Goal: Task Accomplishment & Management: Manage account settings

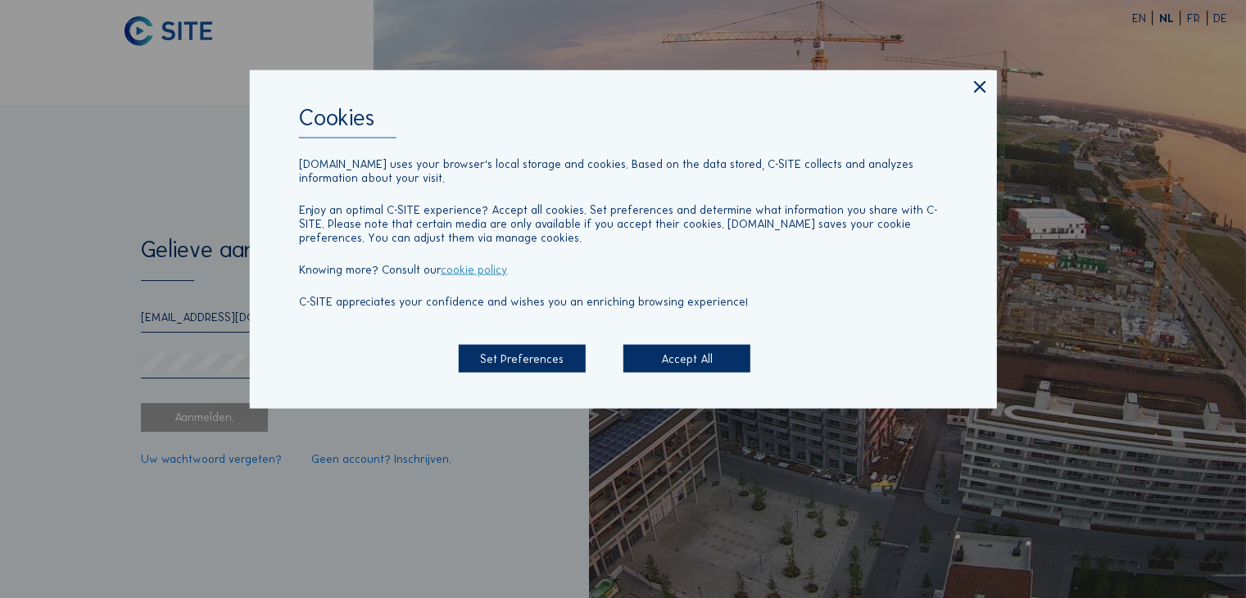
click at [704, 359] on div "Accept All" at bounding box center [686, 358] width 127 height 28
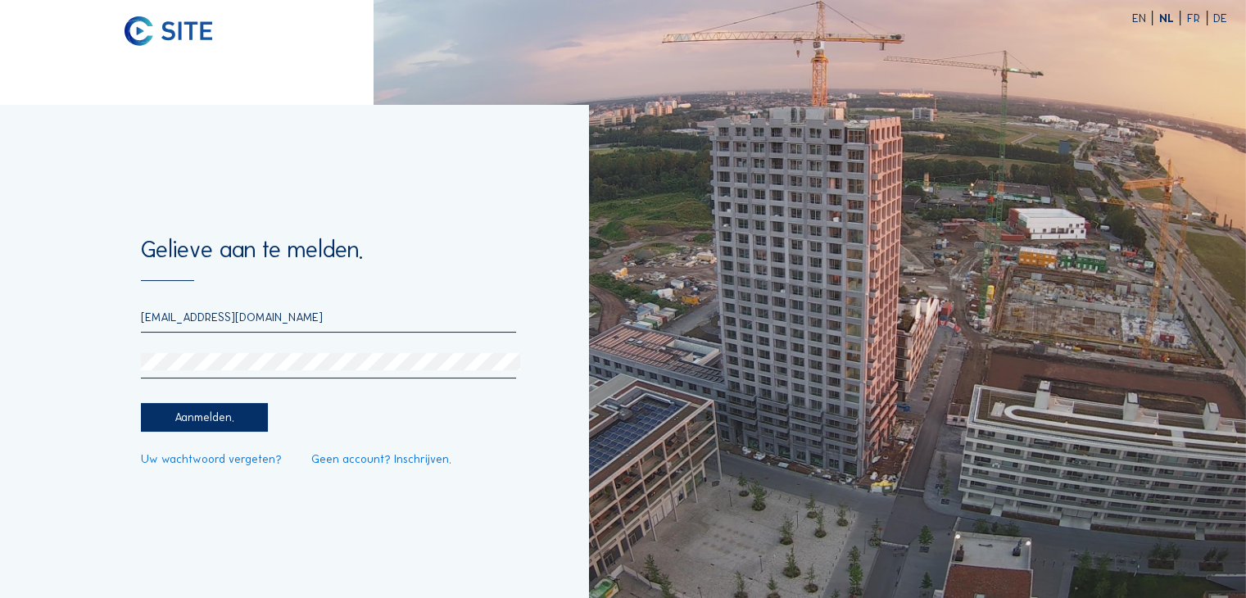
click at [246, 418] on div "Aanmelden." at bounding box center [204, 417] width 127 height 28
click at [242, 306] on form "Gelieve aan te melden. [EMAIL_ADDRESS][DOMAIN_NAME] Aanmelden. Uw wachtwoord ve…" at bounding box center [329, 351] width 376 height 226
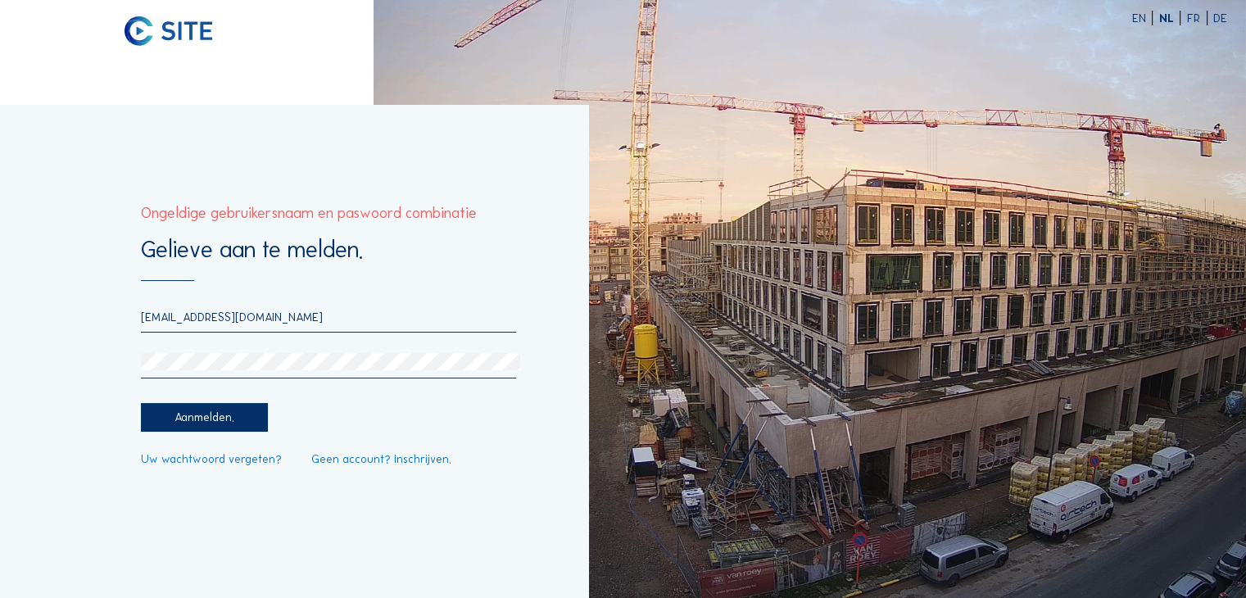
click at [240, 324] on input "[EMAIL_ADDRESS][DOMAIN_NAME]" at bounding box center [329, 317] width 376 height 15
click at [165, 423] on div "Aanmelden." at bounding box center [204, 417] width 127 height 28
click at [204, 318] on input "[EMAIL_ADDRESS][DOMAIN_NAME]" at bounding box center [329, 317] width 376 height 15
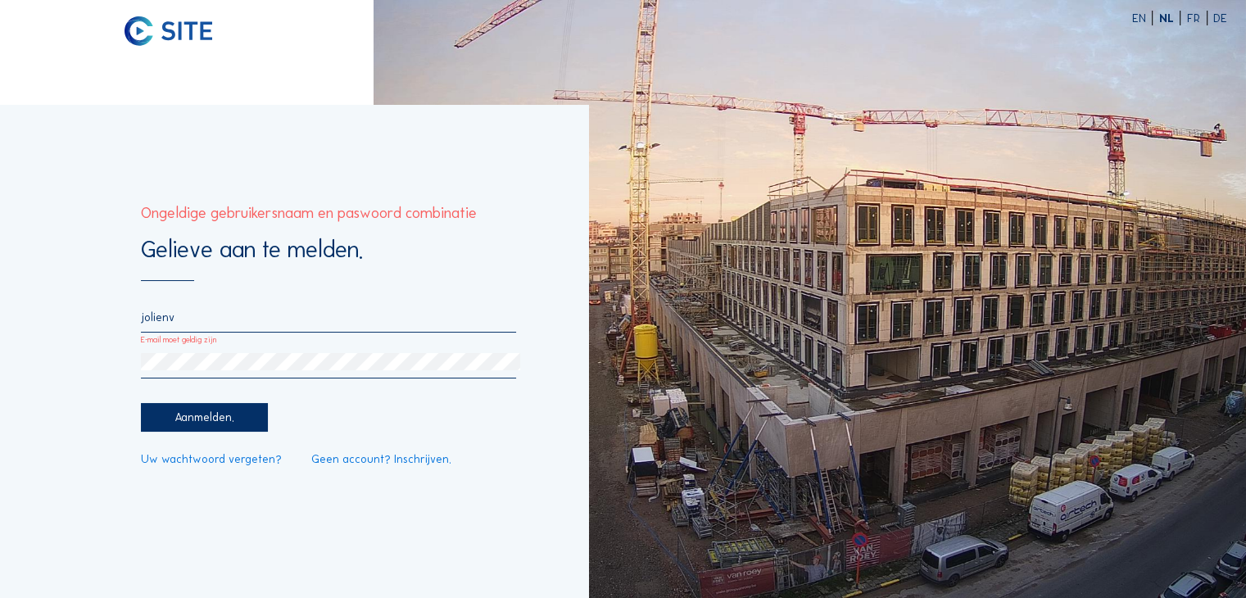
type input "[EMAIL_ADDRESS][DOMAIN_NAME]"
click at [182, 423] on div "Aanmelden." at bounding box center [204, 417] width 127 height 28
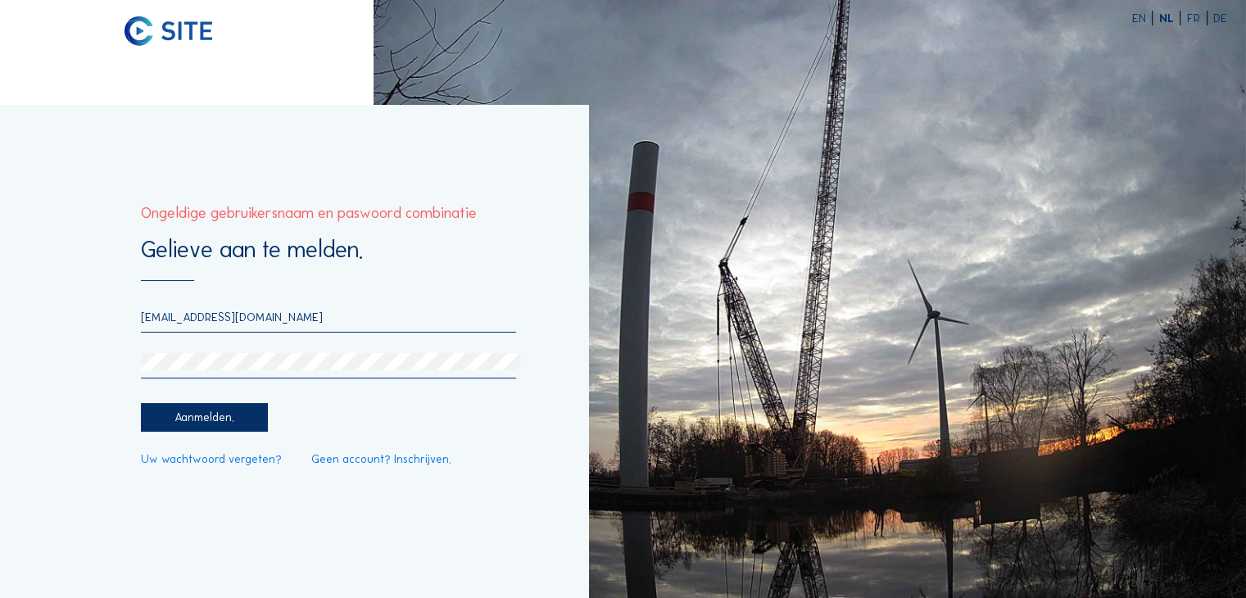
click at [146, 541] on div "Gelieve aan te melden. [EMAIL_ADDRESS][DOMAIN_NAME] Aanmelden. Uw wachtwoord ve…" at bounding box center [294, 351] width 588 height 493
